Goal: Task Accomplishment & Management: Complete application form

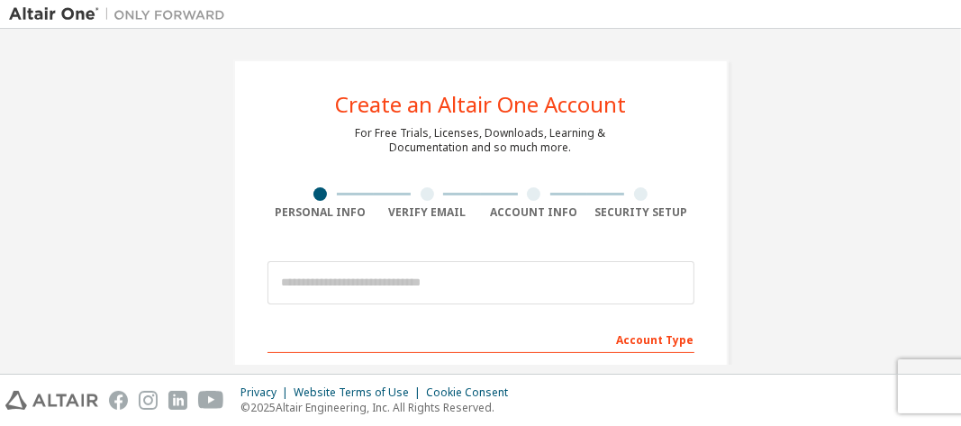
drag, startPoint x: 0, startPoint y: 0, endPoint x: 813, endPoint y: 55, distance: 815.1
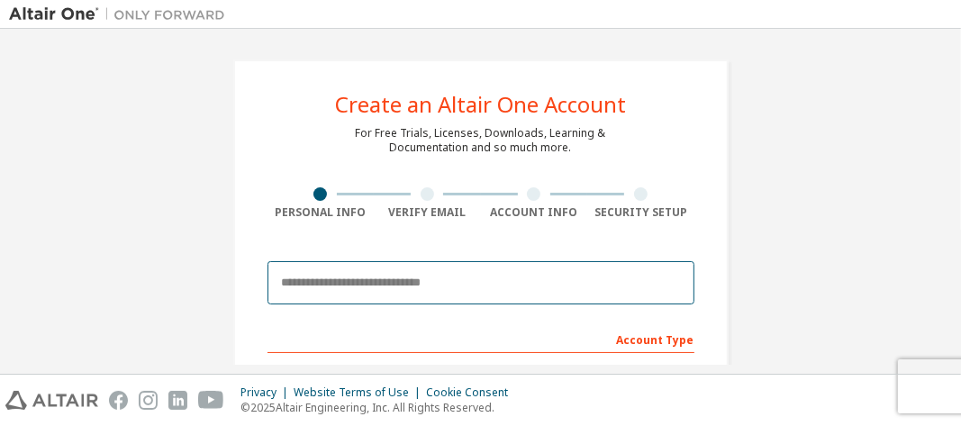
click at [525, 283] on body "Create an Altair One Account For Free Trials, Licenses, Downloads, Learning & D…" at bounding box center [480, 213] width 961 height 426
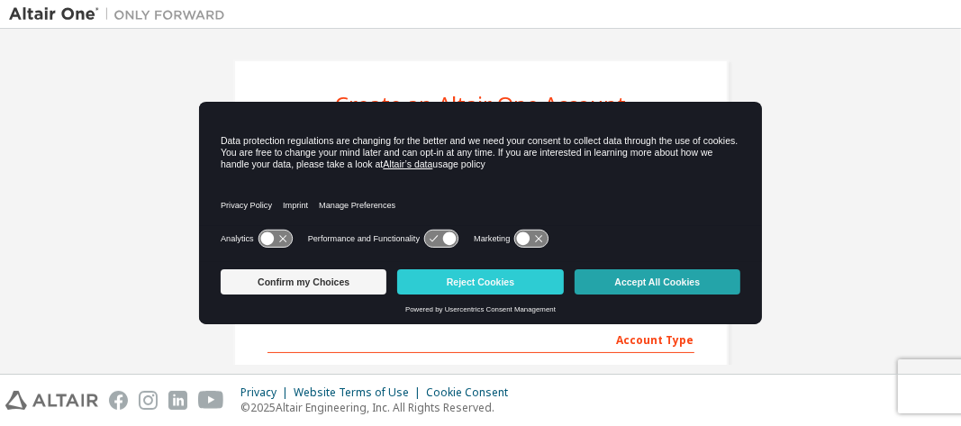
click at [621, 276] on button "Accept All Cookies" at bounding box center [658, 281] width 166 height 25
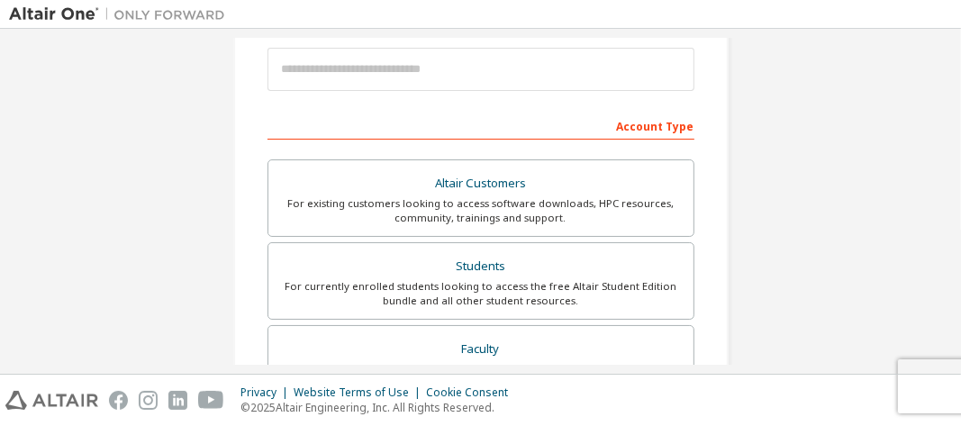
scroll to position [205, 0]
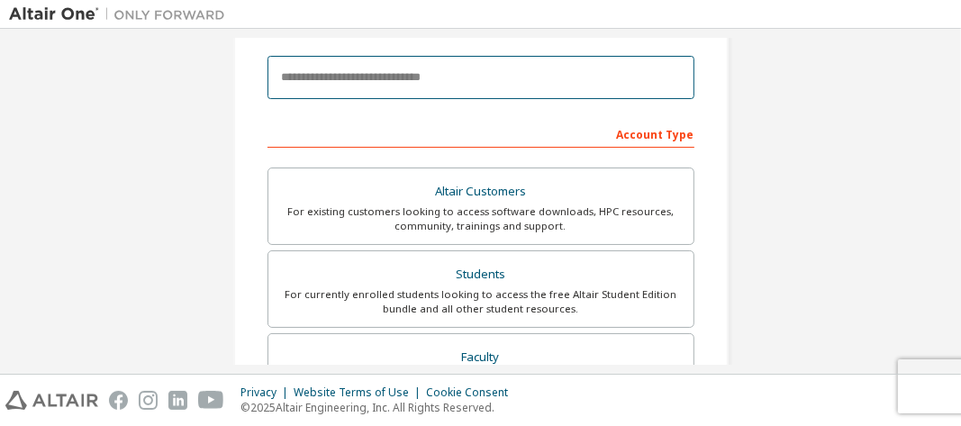
click at [456, 84] on input "email" at bounding box center [480, 77] width 427 height 43
type input "**********"
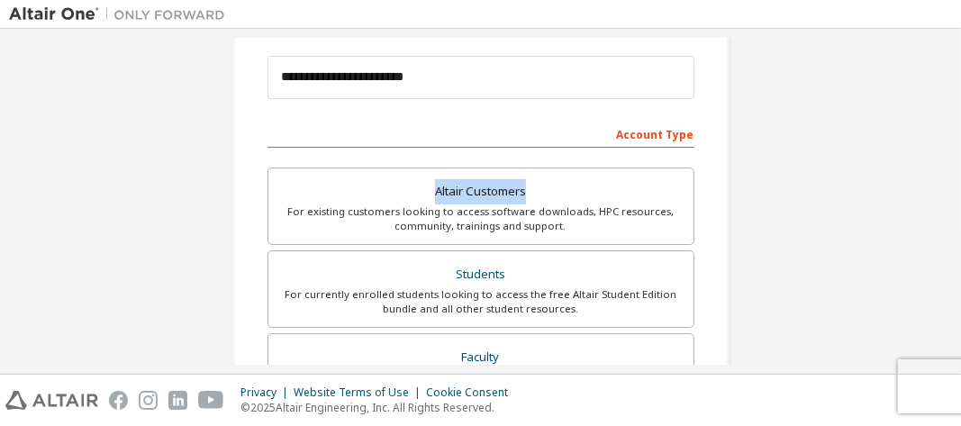
drag, startPoint x: 941, startPoint y: 125, endPoint x: 952, endPoint y: 147, distance: 24.2
click at [952, 147] on div "**********" at bounding box center [480, 201] width 961 height 345
click at [900, 68] on div "**********" at bounding box center [480, 309] width 943 height 954
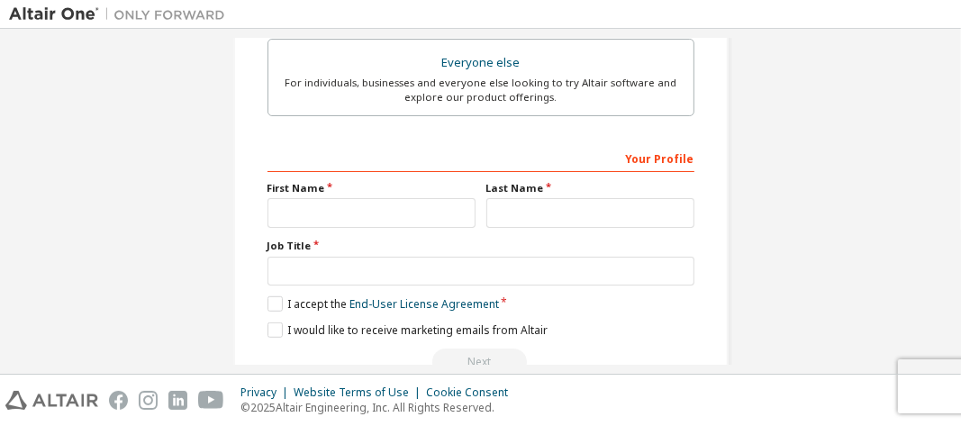
scroll to position [619, 0]
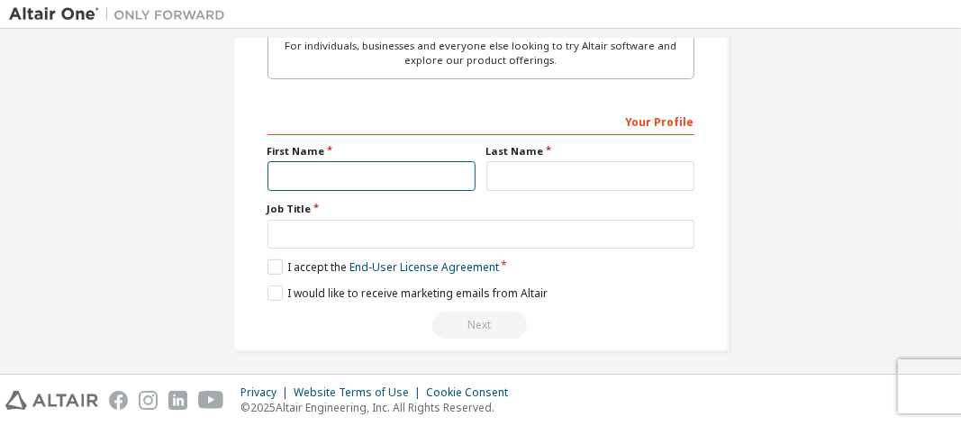
click at [291, 176] on input "text" at bounding box center [371, 176] width 208 height 30
type input "********"
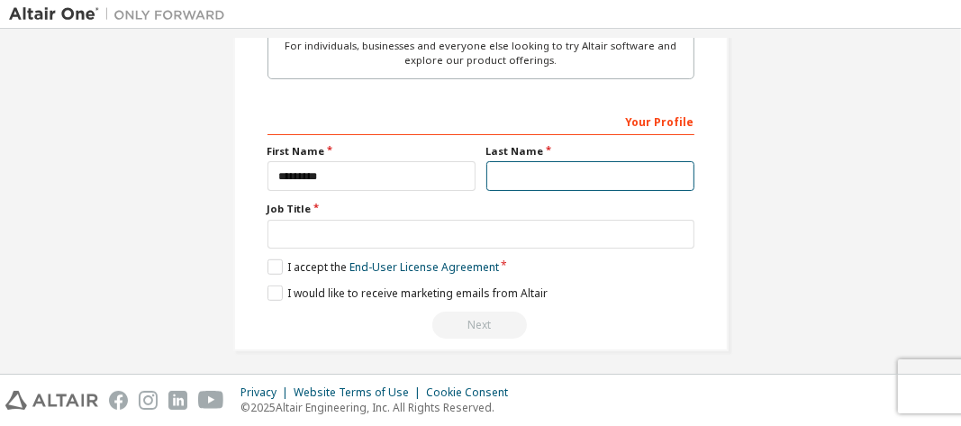
click at [497, 162] on input "text" at bounding box center [590, 176] width 208 height 30
type input "*"
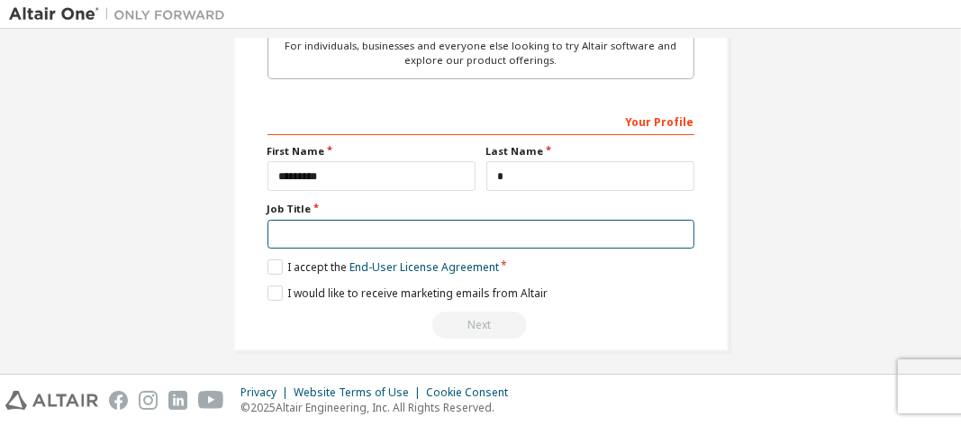
click at [411, 231] on input "text" at bounding box center [480, 235] width 427 height 30
type input "*******"
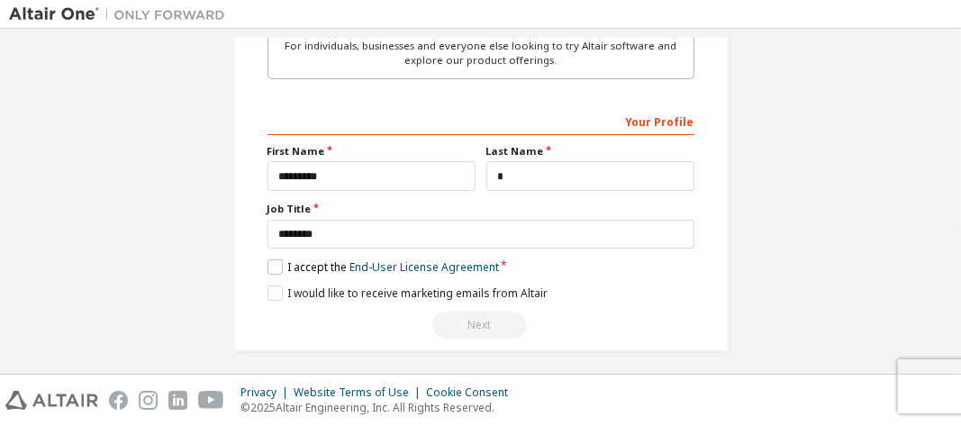
click at [268, 260] on label "I accept the End-User License Agreement" at bounding box center [382, 266] width 231 height 15
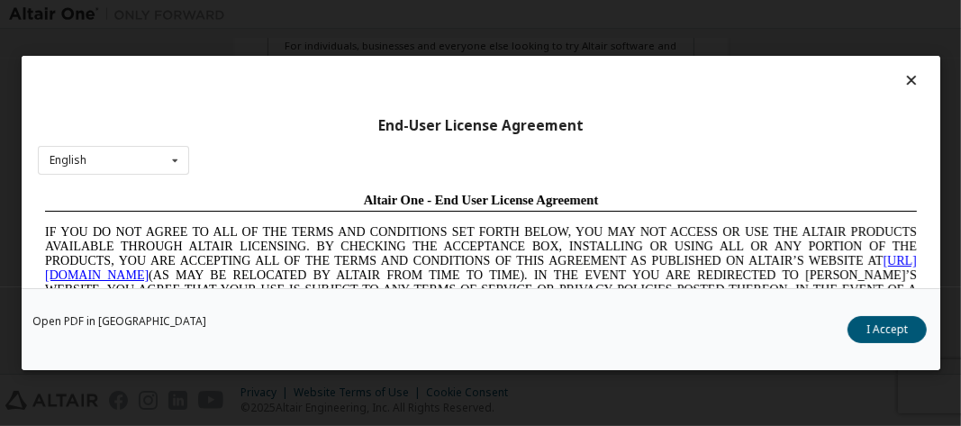
scroll to position [0, 0]
click at [881, 338] on button "I Accept" at bounding box center [887, 329] width 79 height 27
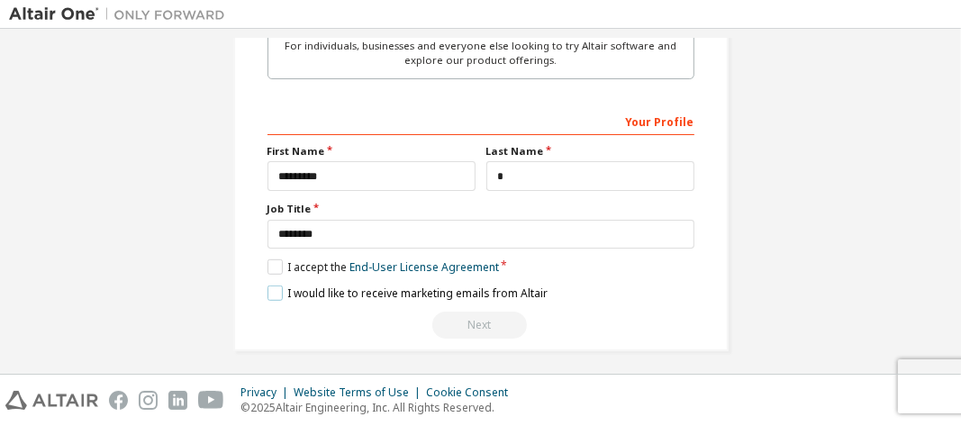
click at [267, 286] on label "I would like to receive marketing emails from Altair" at bounding box center [407, 293] width 280 height 15
click at [471, 317] on div "Next" at bounding box center [480, 325] width 427 height 27
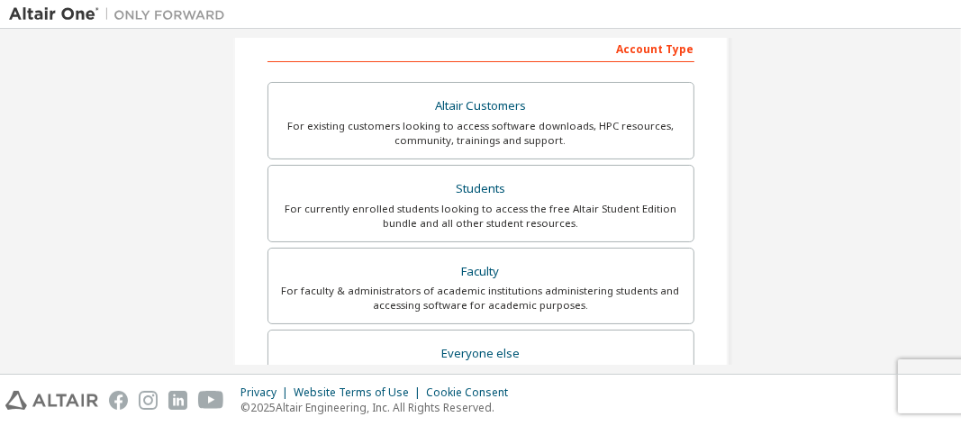
scroll to position [295, 0]
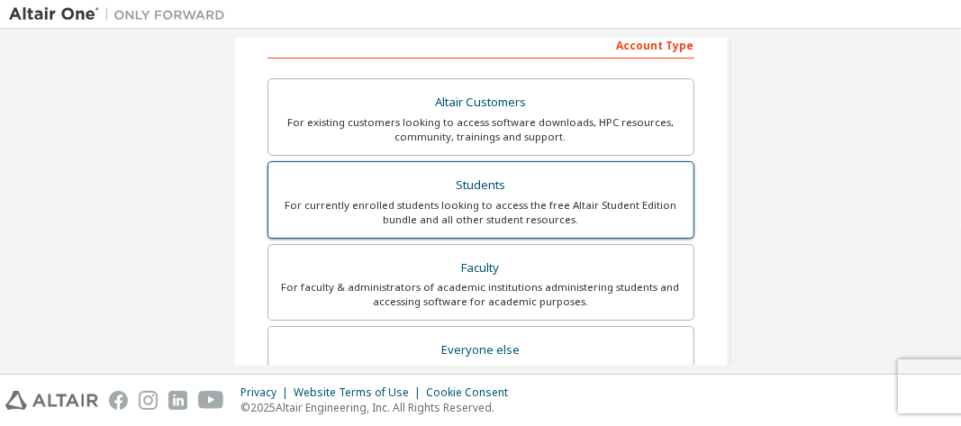
click at [376, 222] on div "For currently enrolled students looking to access the free Altair Student Editi…" at bounding box center [480, 212] width 403 height 29
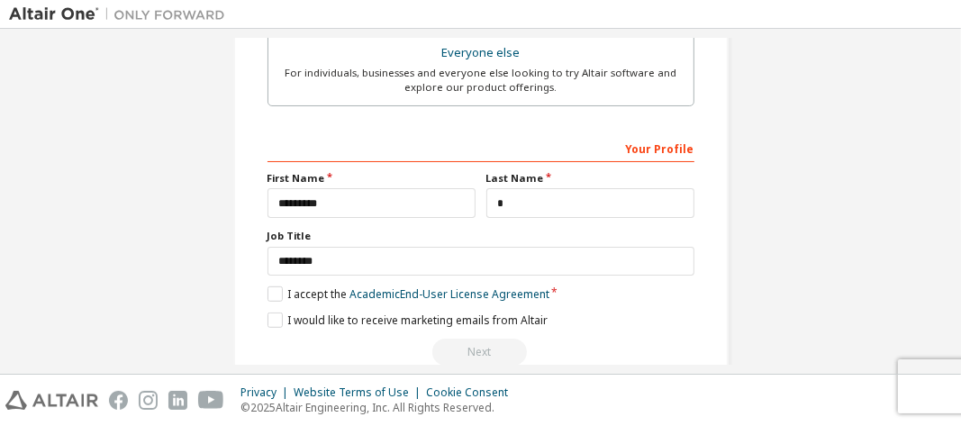
scroll to position [619, 0]
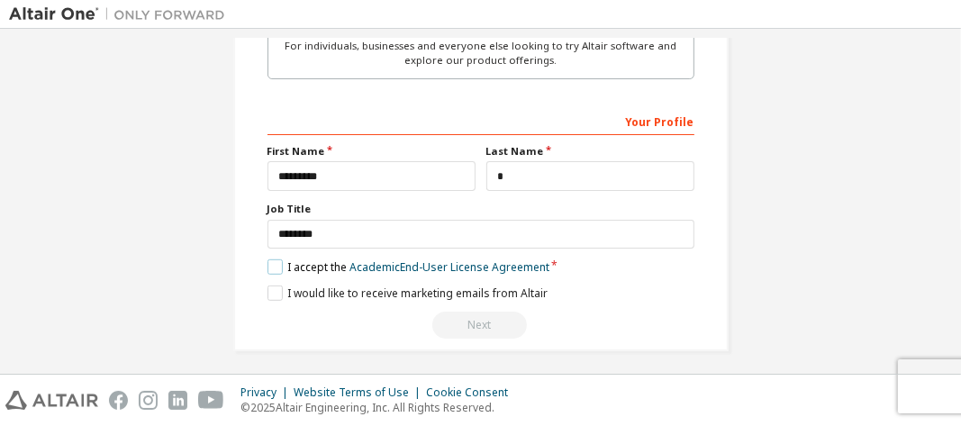
click at [268, 259] on label "I accept the Academic End-User License Agreement" at bounding box center [408, 266] width 282 height 15
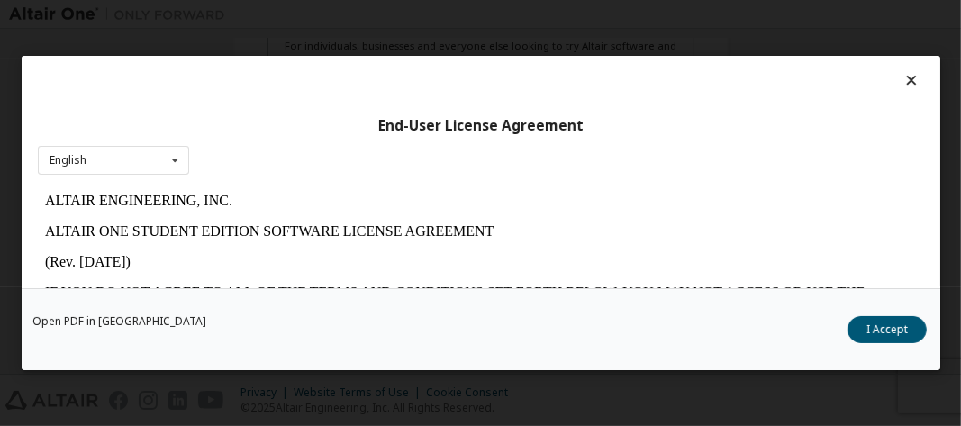
scroll to position [109, 0]
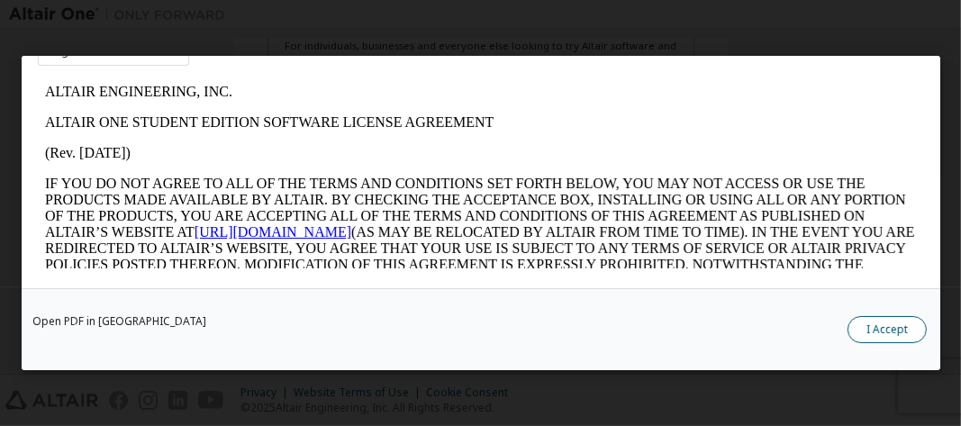
click at [903, 331] on button "I Accept" at bounding box center [887, 329] width 79 height 27
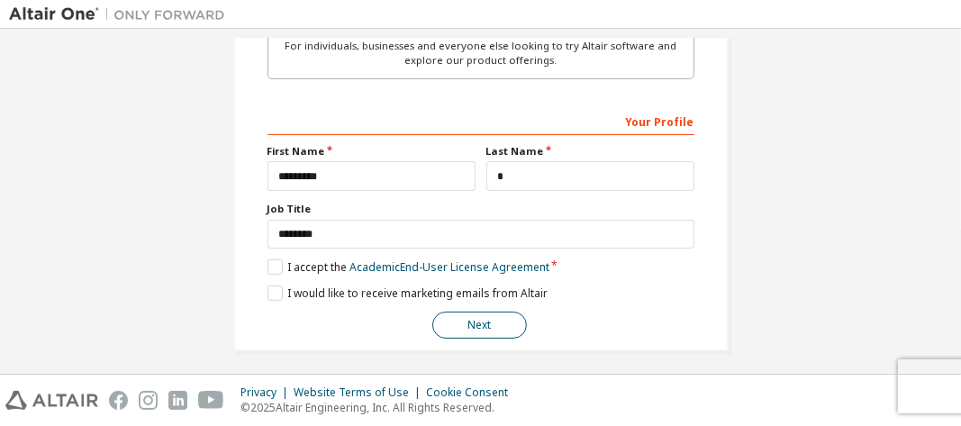
click at [470, 322] on button "Next" at bounding box center [479, 325] width 95 height 27
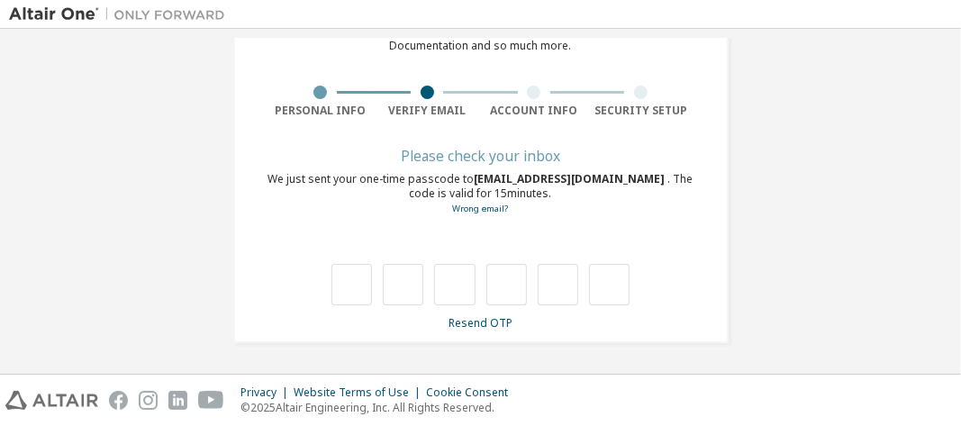
scroll to position [100, 0]
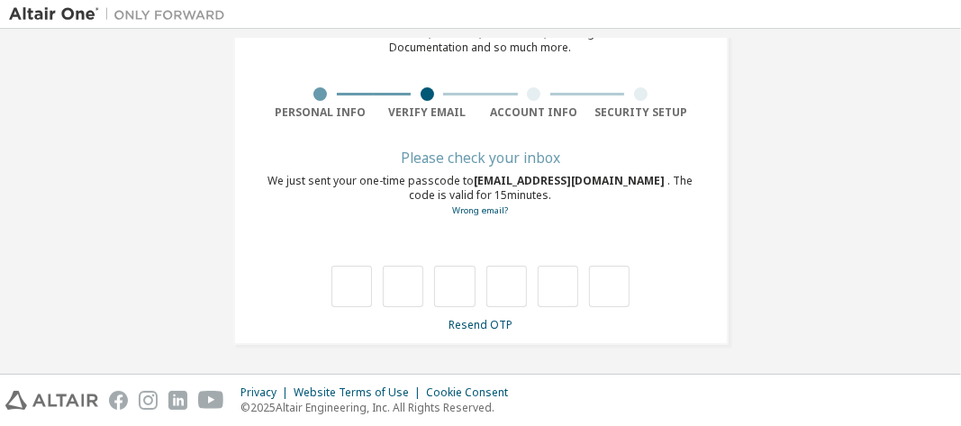
type input "*"
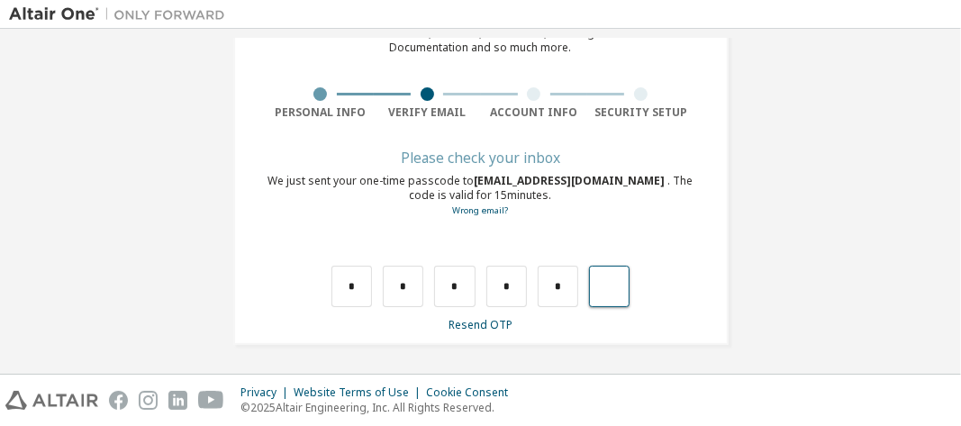
type input "*"
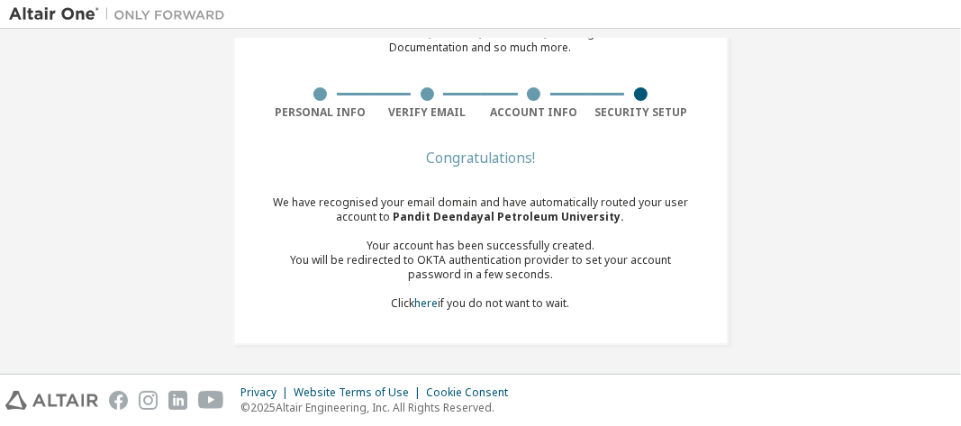
scroll to position [0, 0]
